Goal: Information Seeking & Learning: Learn about a topic

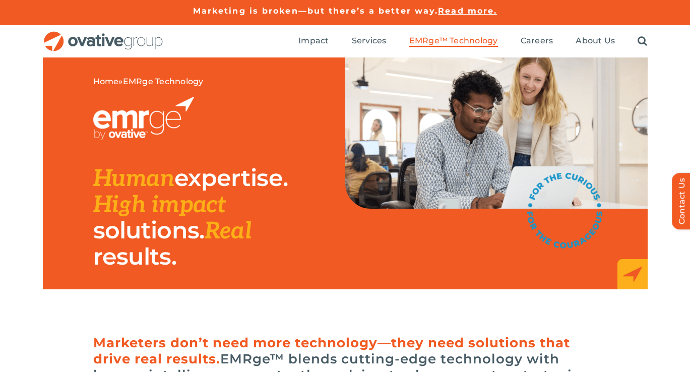
click at [73, 45] on img "OG_Full_horizontal_RGB" at bounding box center [103, 41] width 121 height 21
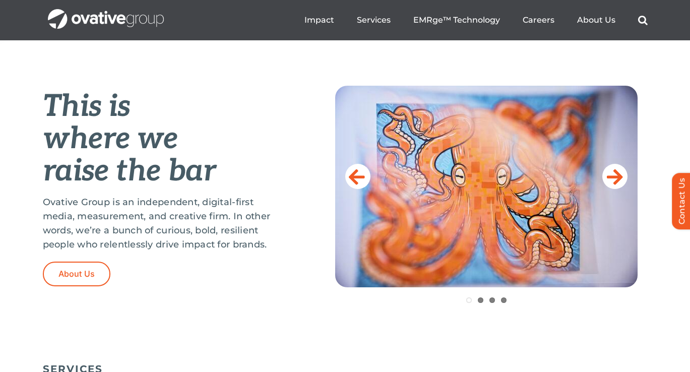
scroll to position [358, 0]
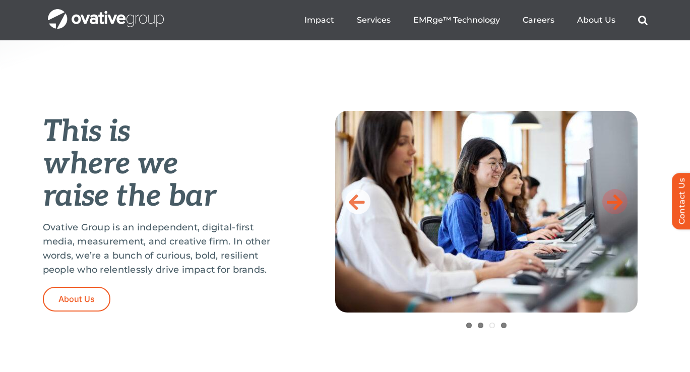
click at [617, 207] on icon at bounding box center [615, 202] width 16 height 20
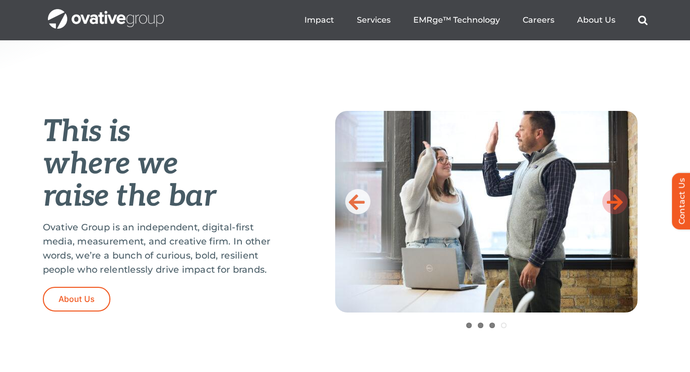
click at [617, 207] on icon at bounding box center [615, 202] width 16 height 20
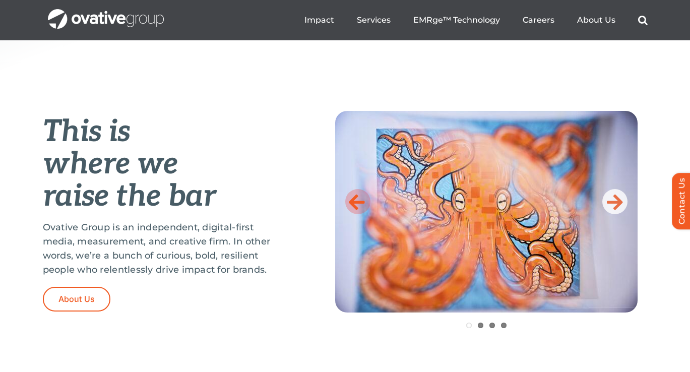
click at [364, 195] on icon at bounding box center [357, 202] width 16 height 20
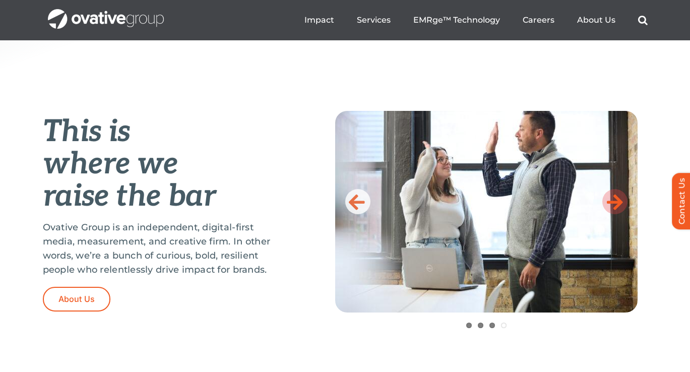
click at [615, 202] on icon at bounding box center [615, 202] width 16 height 20
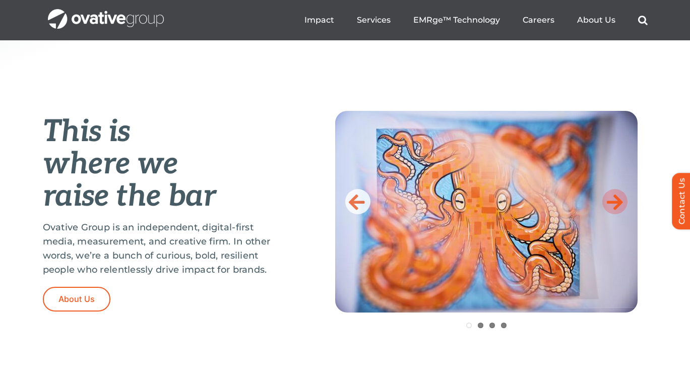
click at [615, 202] on icon at bounding box center [615, 202] width 16 height 20
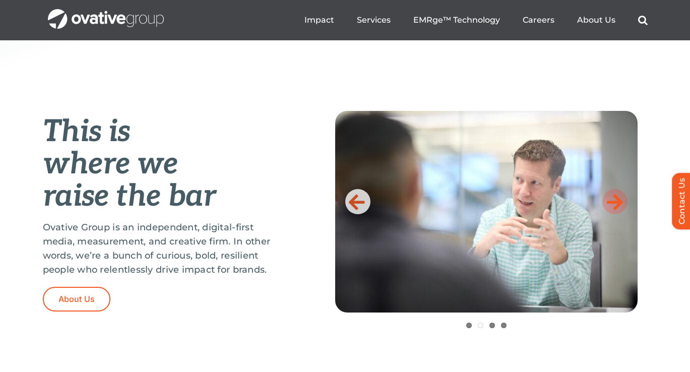
click at [615, 202] on icon at bounding box center [615, 202] width 16 height 20
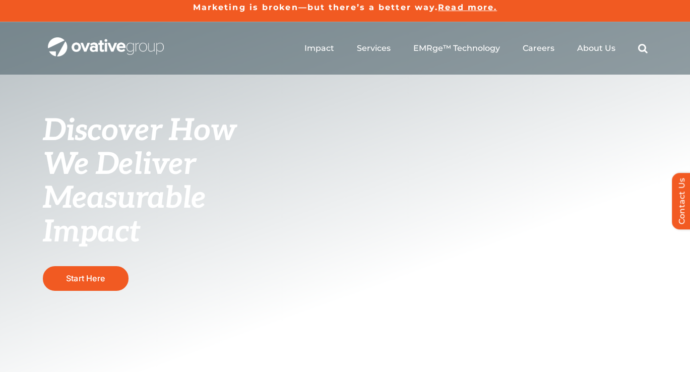
scroll to position [0, 0]
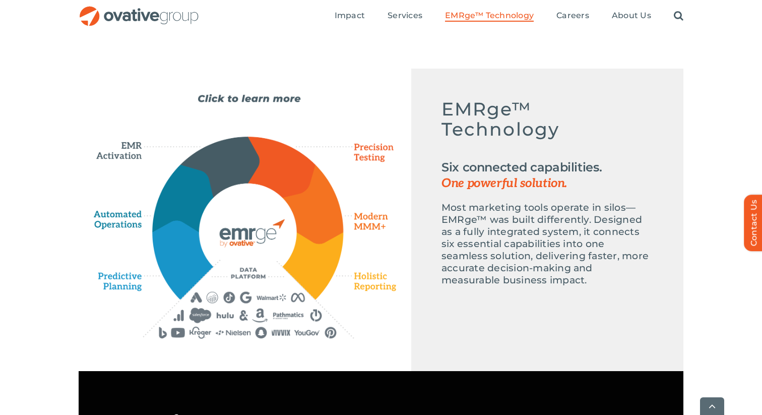
scroll to position [446, 0]
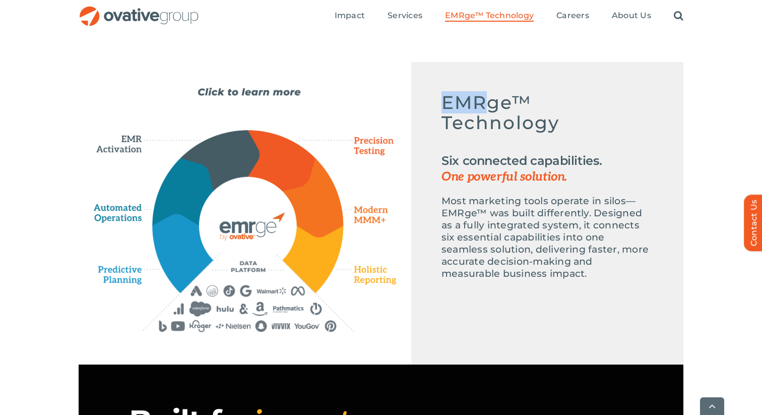
drag, startPoint x: 479, startPoint y: 108, endPoint x: 416, endPoint y: 99, distance: 63.2
click at [416, 99] on div "Emerge-asset EMRge™ Technology Six connected capabilities. One powerful solutio…" at bounding box center [547, 191] width 272 height 258
